Goal: Check status

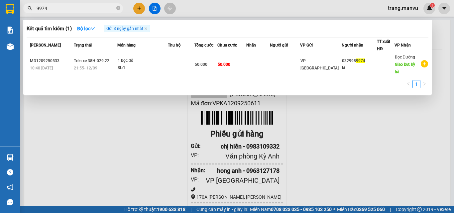
type input "9974"
click at [147, 28] on icon "close" at bounding box center [145, 28] width 3 height 3
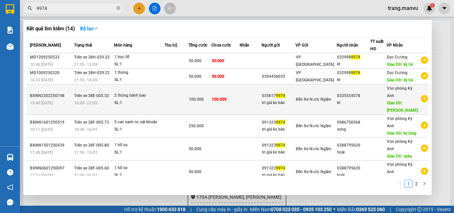
scroll to position [165, 0]
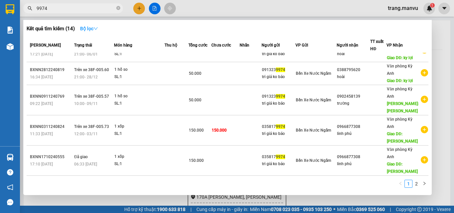
click at [94, 26] on strong "Bộ lọc" at bounding box center [89, 28] width 18 height 5
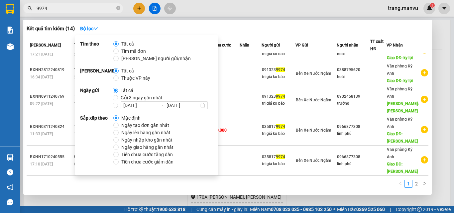
click at [128, 95] on span "Gửi 3 ngày gần nhất" at bounding box center [141, 97] width 47 height 7
click at [118, 95] on input "Gửi 3 ngày gần nhất" at bounding box center [115, 97] width 5 height 5
radio input "true"
radio input "false"
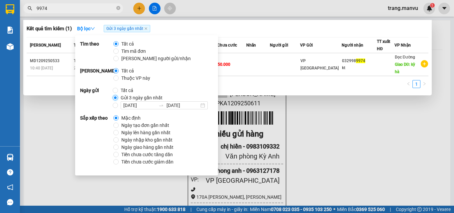
scroll to position [0, 0]
click at [119, 9] on icon "close-circle" at bounding box center [118, 8] width 4 height 4
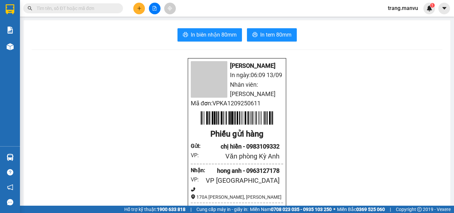
click at [100, 9] on input "text" at bounding box center [76, 8] width 79 height 7
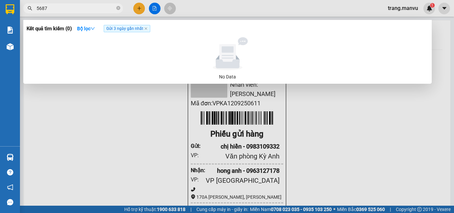
type input "5687"
click at [118, 9] on icon "close-circle" at bounding box center [118, 8] width 4 height 4
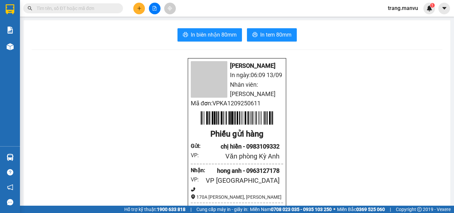
click at [109, 9] on input "text" at bounding box center [76, 8] width 79 height 7
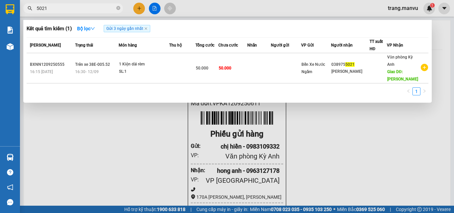
type input "5021"
click at [118, 10] on icon "close-circle" at bounding box center [118, 8] width 4 height 4
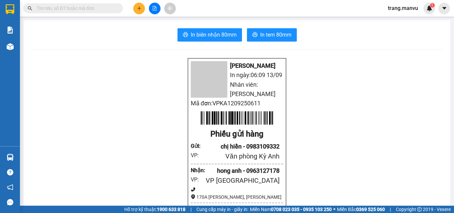
click at [105, 11] on input "text" at bounding box center [76, 8] width 79 height 7
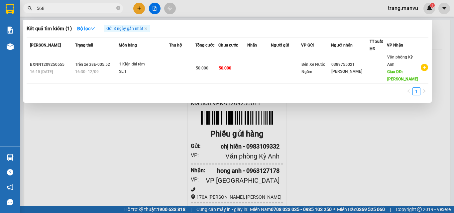
type input "5687"
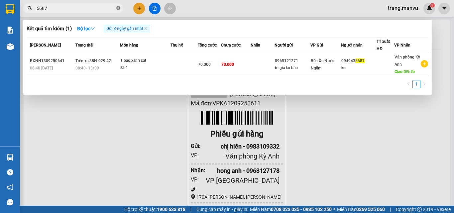
click at [118, 9] on icon "close-circle" at bounding box center [118, 8] width 4 height 4
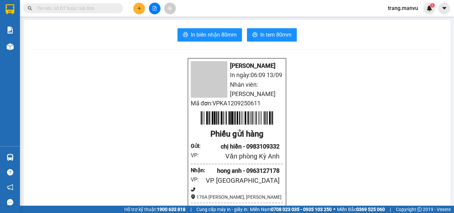
click at [90, 7] on input "text" at bounding box center [76, 8] width 79 height 7
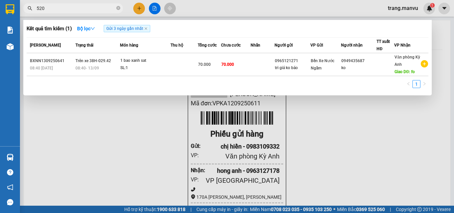
type input "5201"
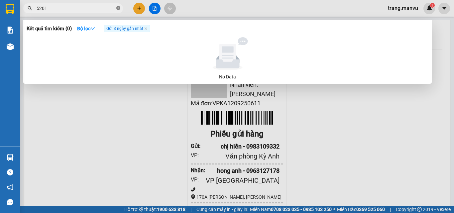
click at [118, 9] on icon "close-circle" at bounding box center [118, 8] width 4 height 4
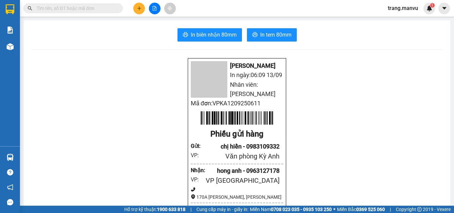
click at [108, 7] on input "text" at bounding box center [76, 8] width 79 height 7
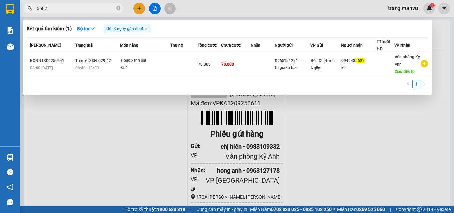
type input "5687"
